Goal: Task Accomplishment & Management: Manage account settings

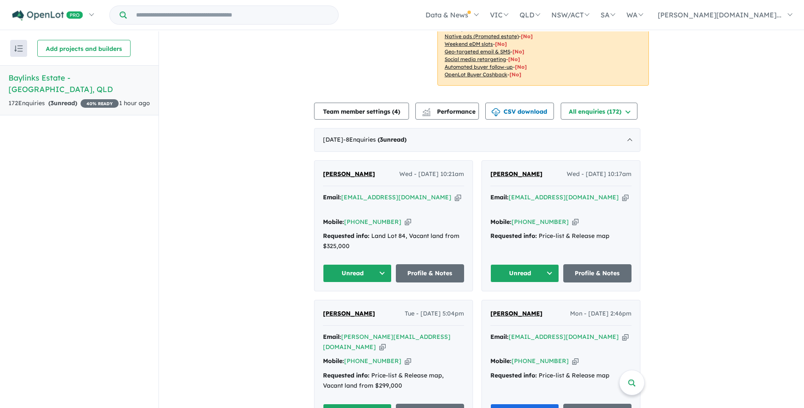
scroll to position [297, 0]
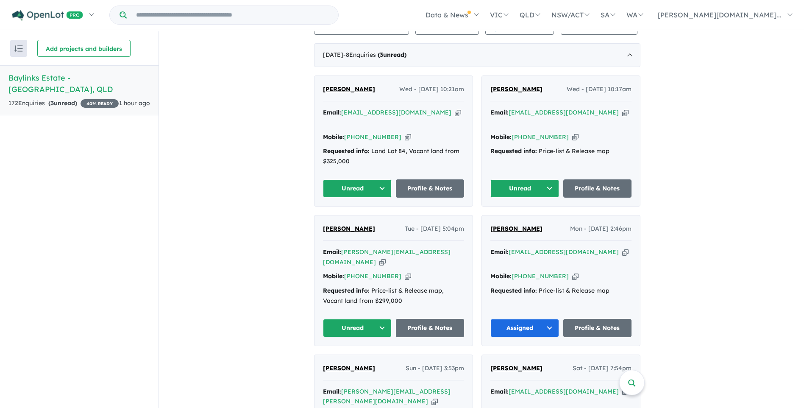
click at [386, 258] on icon "button" at bounding box center [382, 262] width 6 height 9
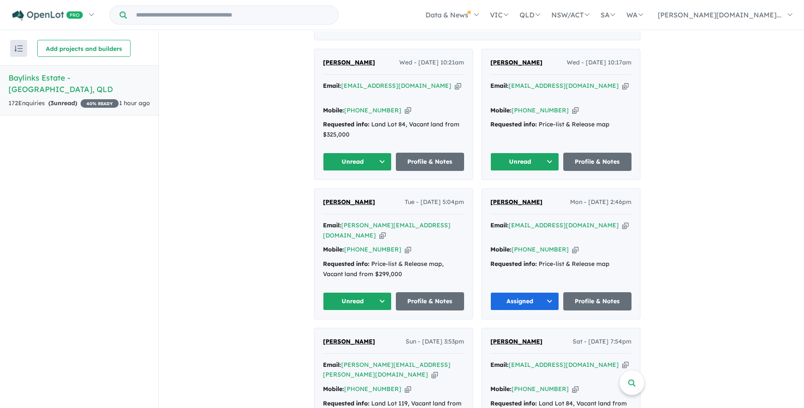
scroll to position [339, 0]
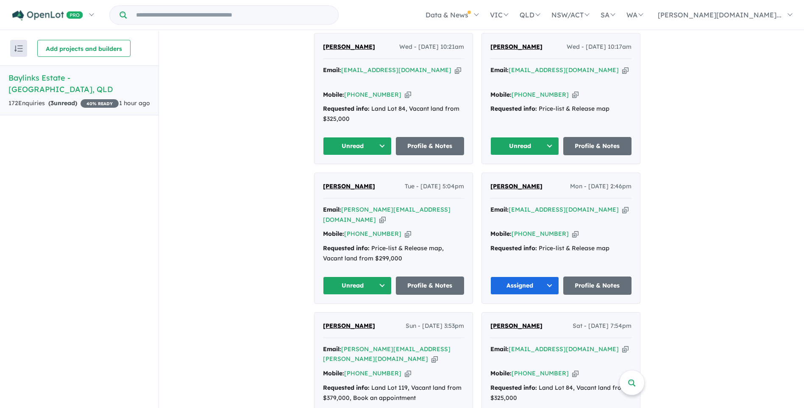
click at [386, 215] on icon "button" at bounding box center [382, 219] width 6 height 9
click at [405, 229] on icon "button" at bounding box center [408, 233] width 6 height 9
click at [383, 276] on button "Unread" at bounding box center [357, 285] width 69 height 18
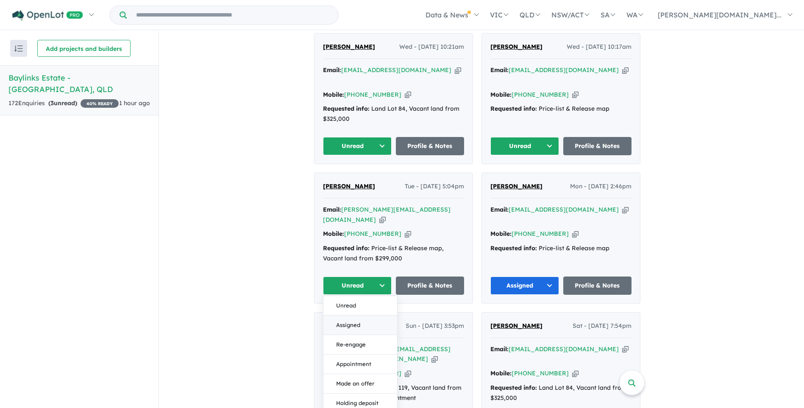
click at [367, 315] on button "Assigned" at bounding box center [360, 324] width 74 height 19
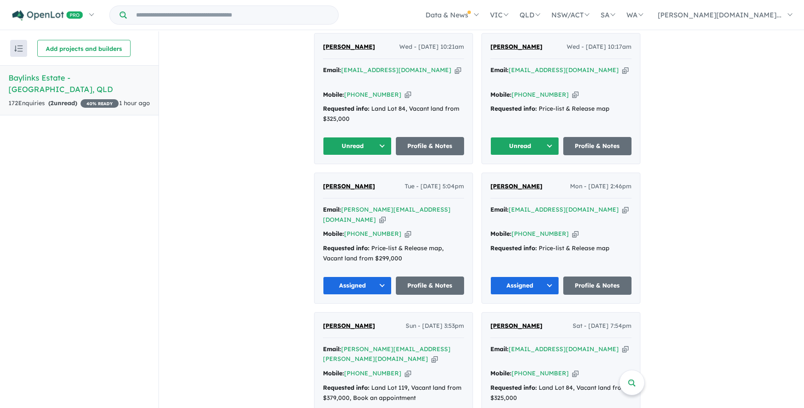
click at [622, 205] on icon "button" at bounding box center [625, 209] width 6 height 9
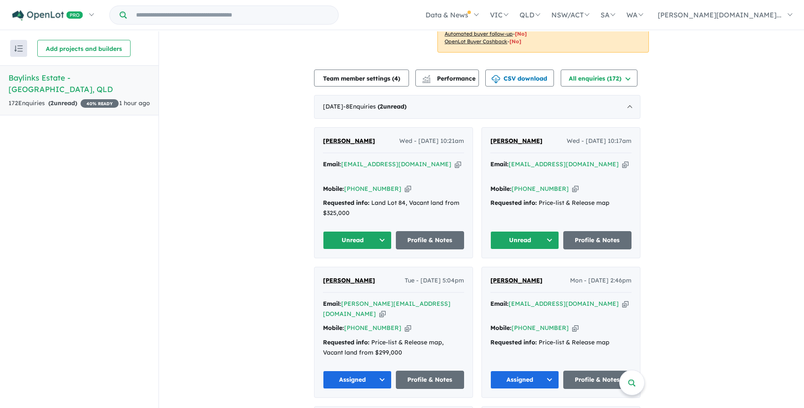
scroll to position [212, 0]
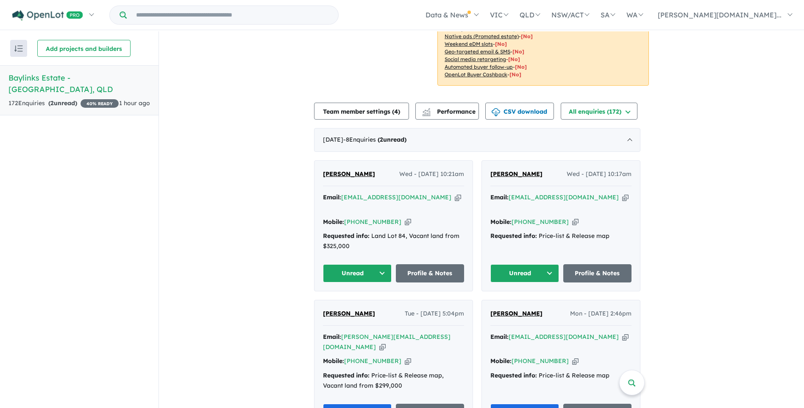
click at [572, 223] on icon "button" at bounding box center [575, 221] width 6 height 9
click at [622, 196] on icon "button" at bounding box center [625, 197] width 6 height 9
copy span "[PERSON_NAME]"
drag, startPoint x: 378, startPoint y: 175, endPoint x: 333, endPoint y: 178, distance: 45.1
click at [333, 178] on div "[PERSON_NAME] Wed - [DATE] 10:21am" at bounding box center [393, 177] width 141 height 17
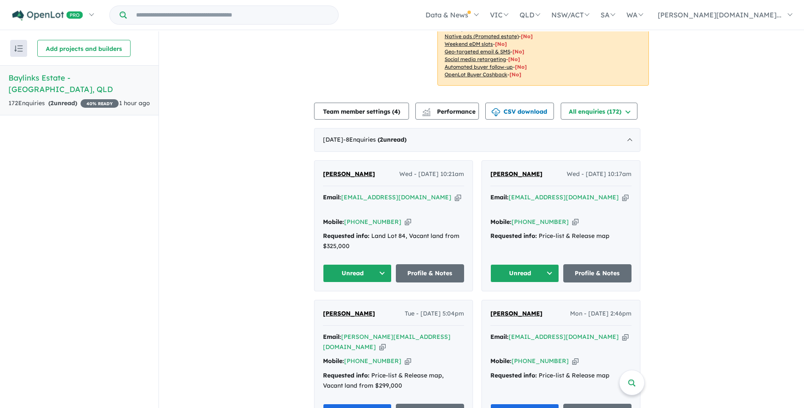
click at [384, 264] on button "Unread" at bounding box center [357, 273] width 69 height 18
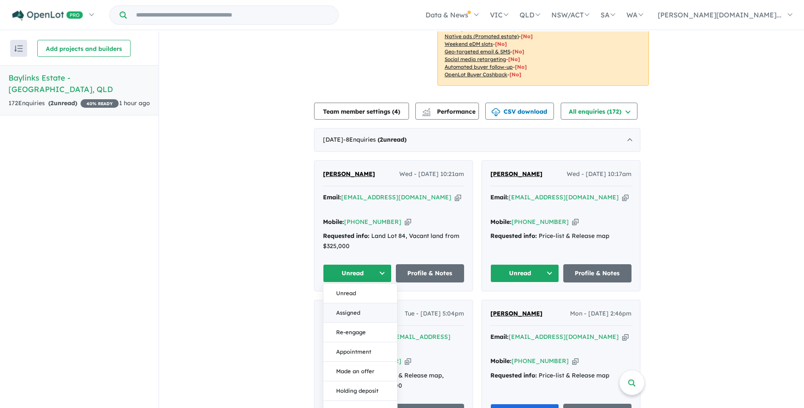
click at [364, 303] on button "Assigned" at bounding box center [360, 312] width 74 height 19
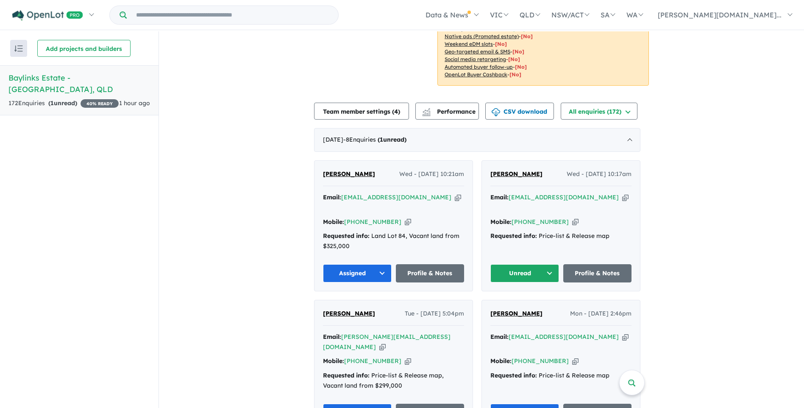
click at [551, 264] on button "Unread" at bounding box center [524, 273] width 69 height 18
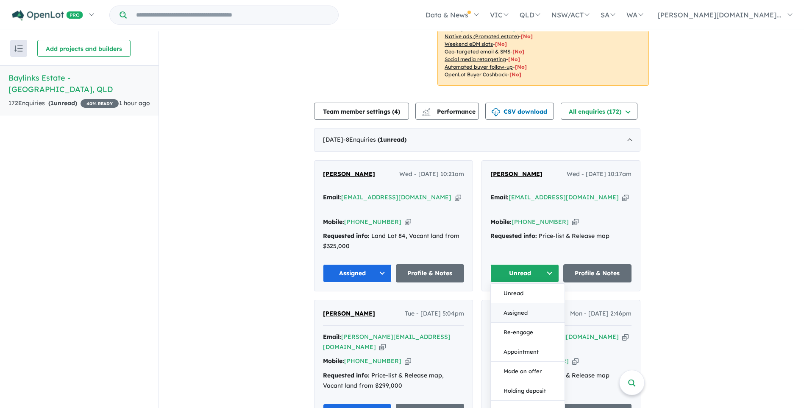
click at [532, 303] on button "Assigned" at bounding box center [528, 312] width 74 height 19
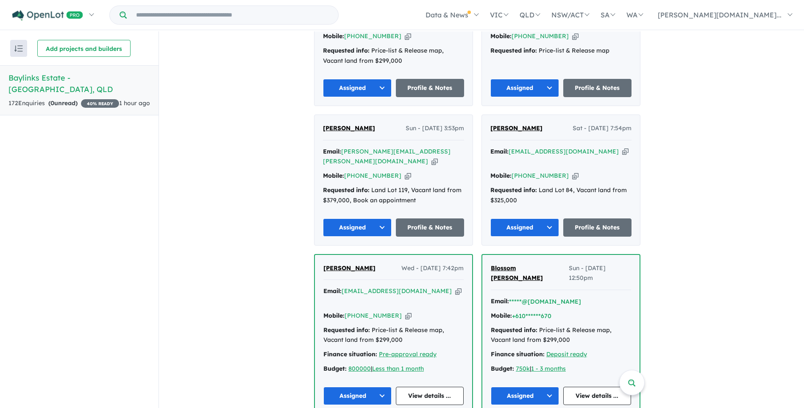
scroll to position [424, 0]
